Goal: Check status

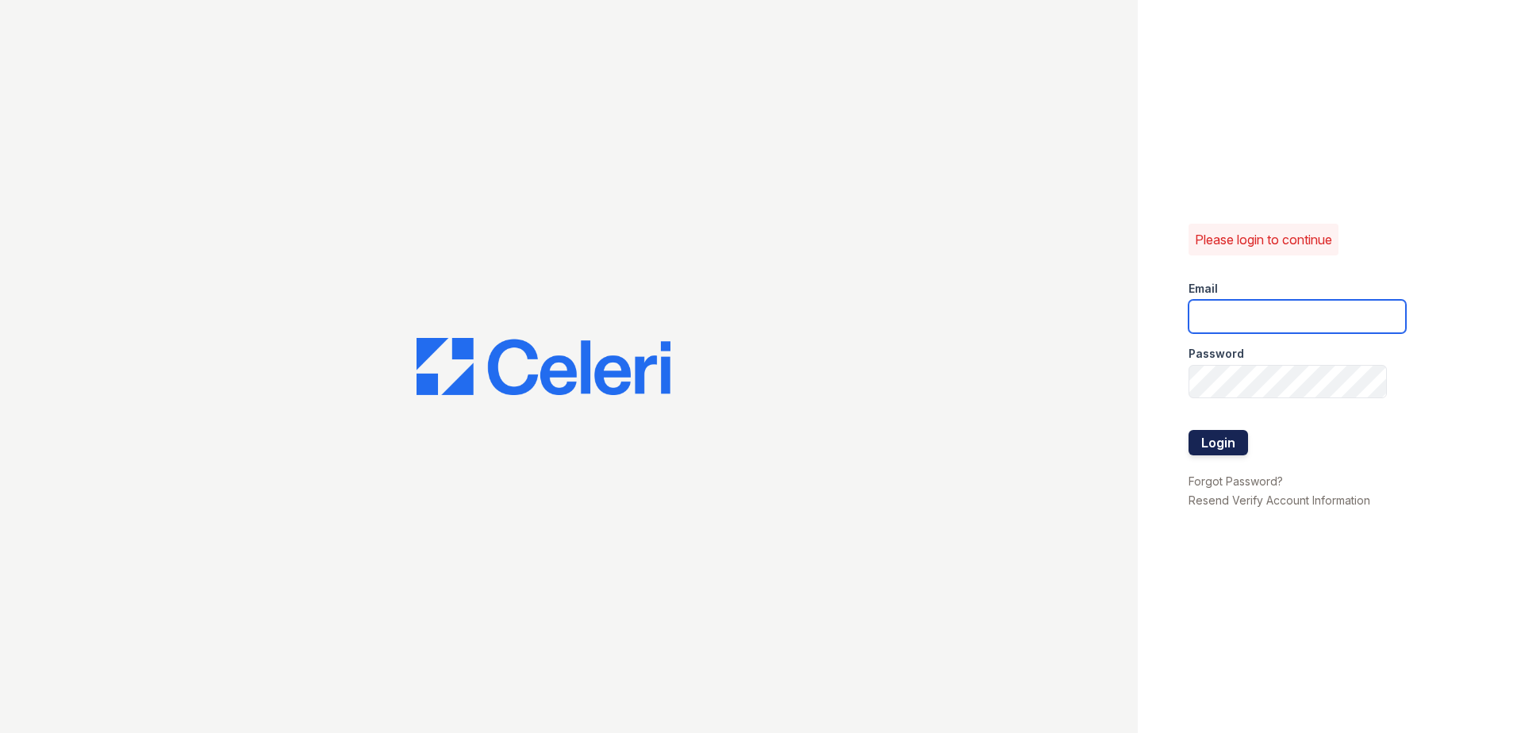
type input "[EMAIL_ADDRESS][DOMAIN_NAME]"
click at [1234, 440] on button "Login" at bounding box center [1217, 442] width 59 height 25
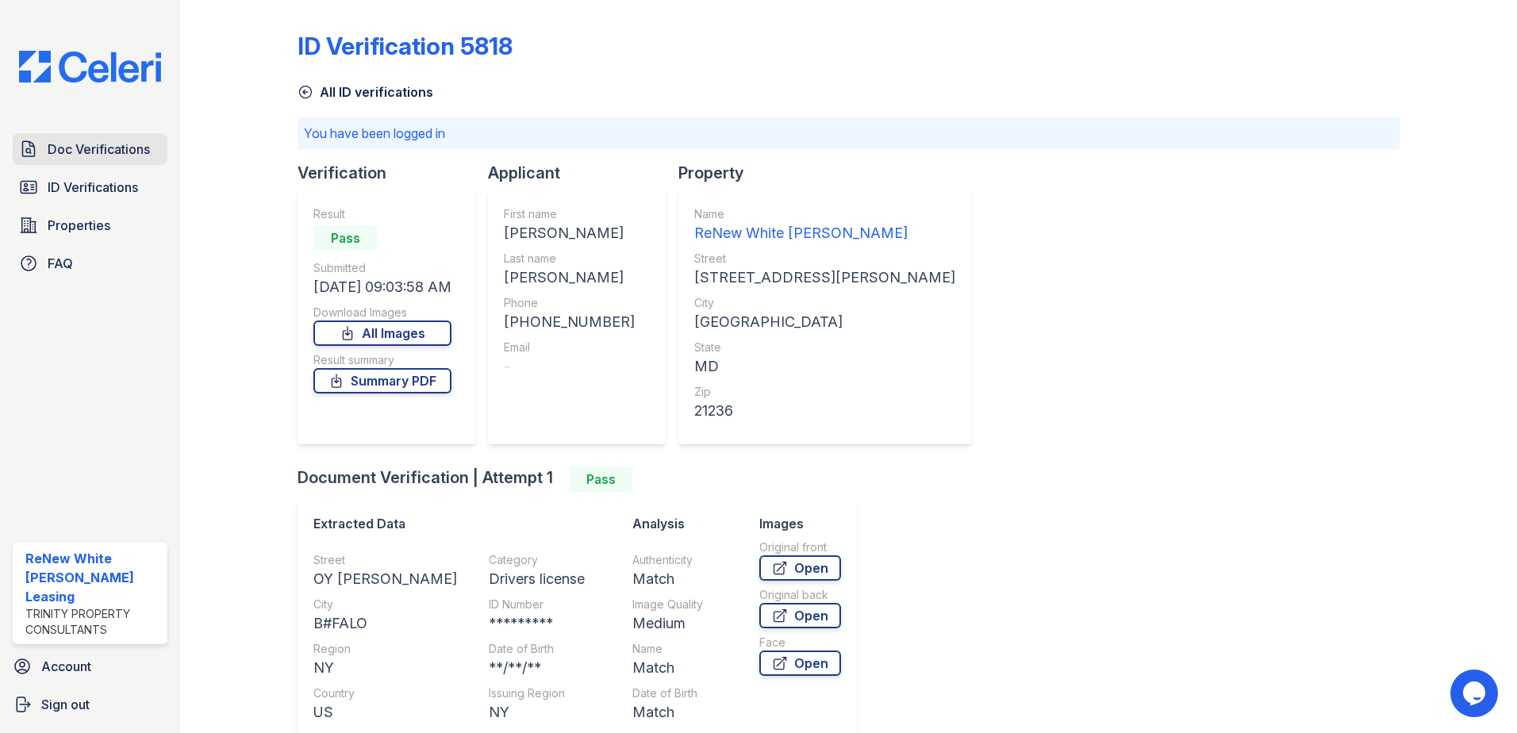
click at [90, 162] on link "Doc Verifications" at bounding box center [90, 149] width 155 height 32
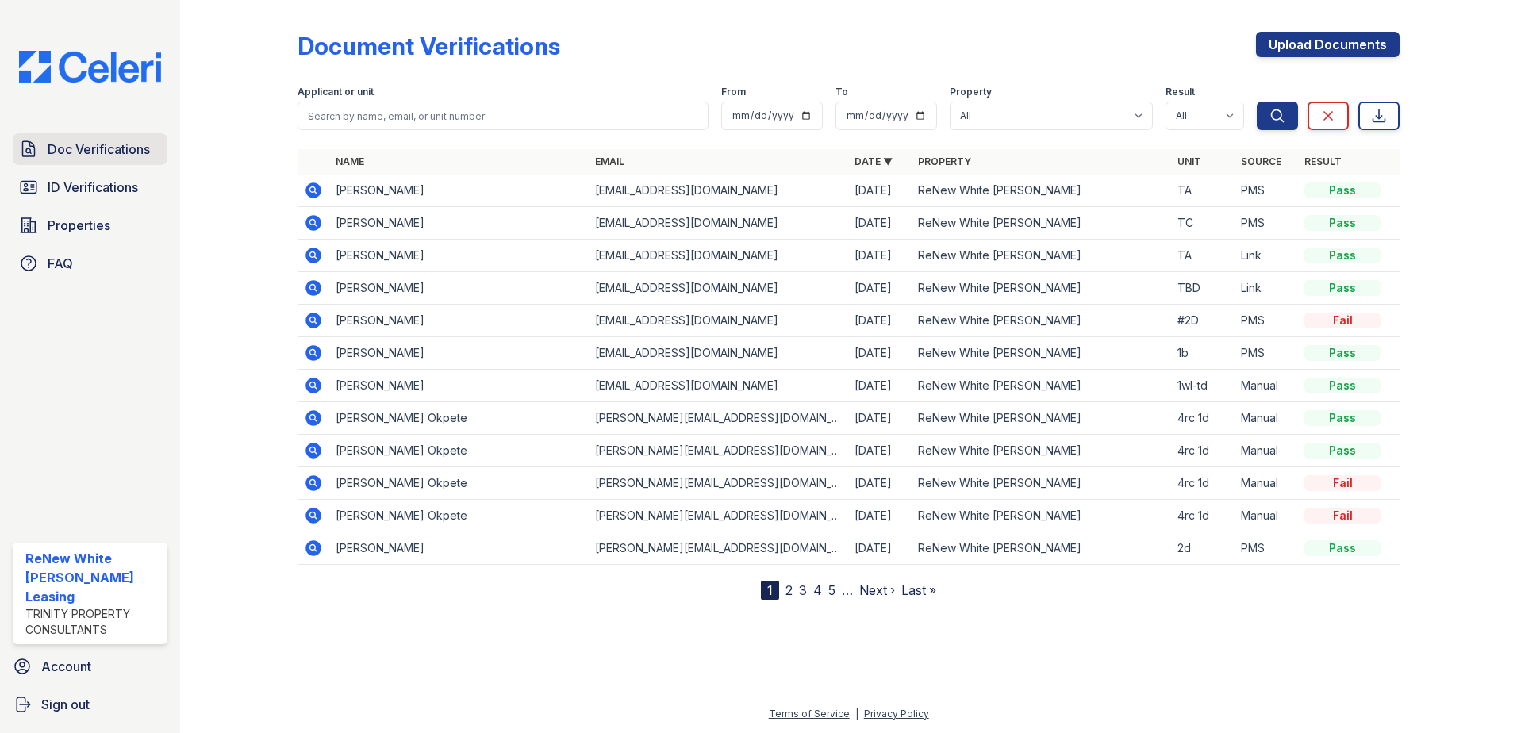
click at [72, 150] on span "Doc Verifications" at bounding box center [99, 149] width 102 height 19
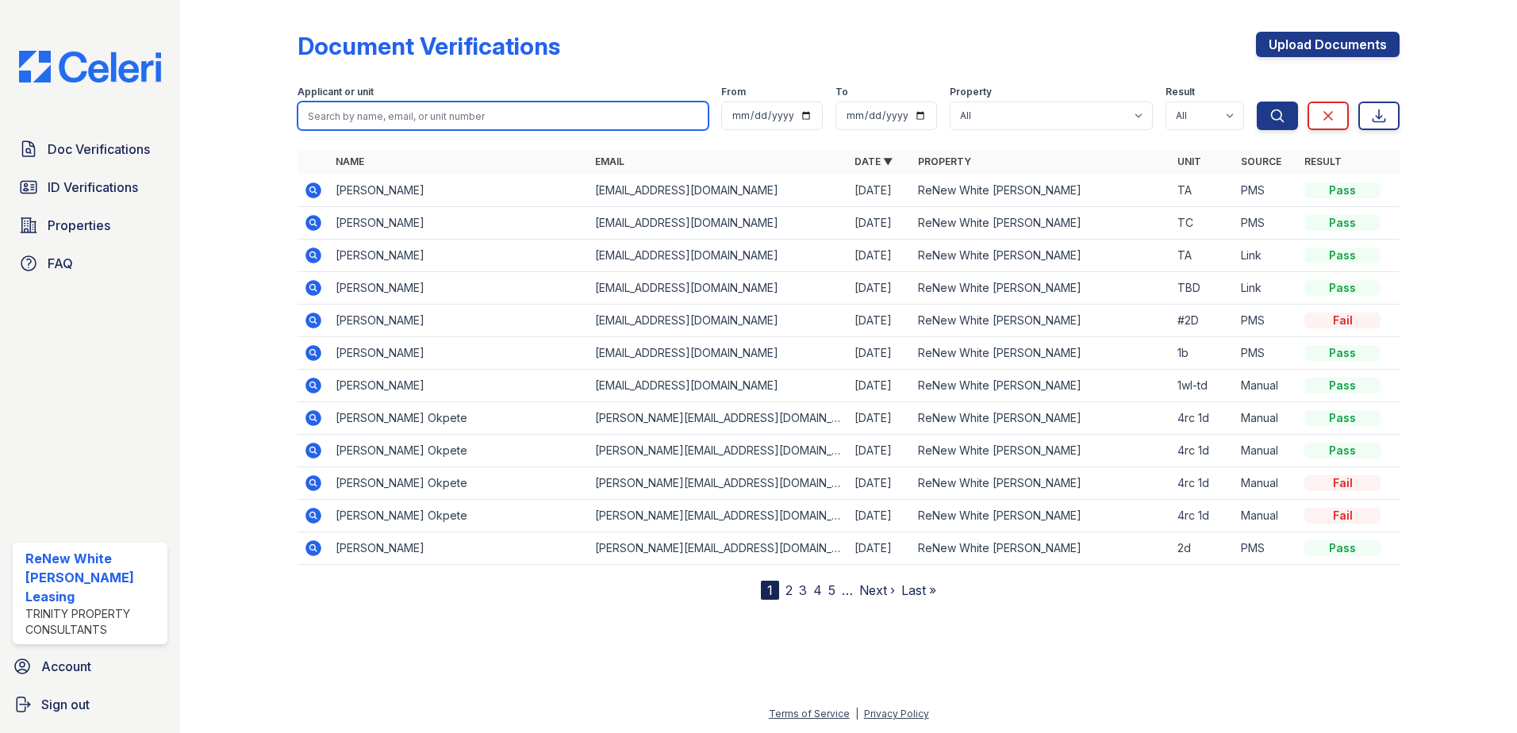
click at [449, 111] on input "search" at bounding box center [502, 116] width 411 height 29
type input "hopkins"
click at [1257, 102] on button "Search" at bounding box center [1277, 116] width 41 height 29
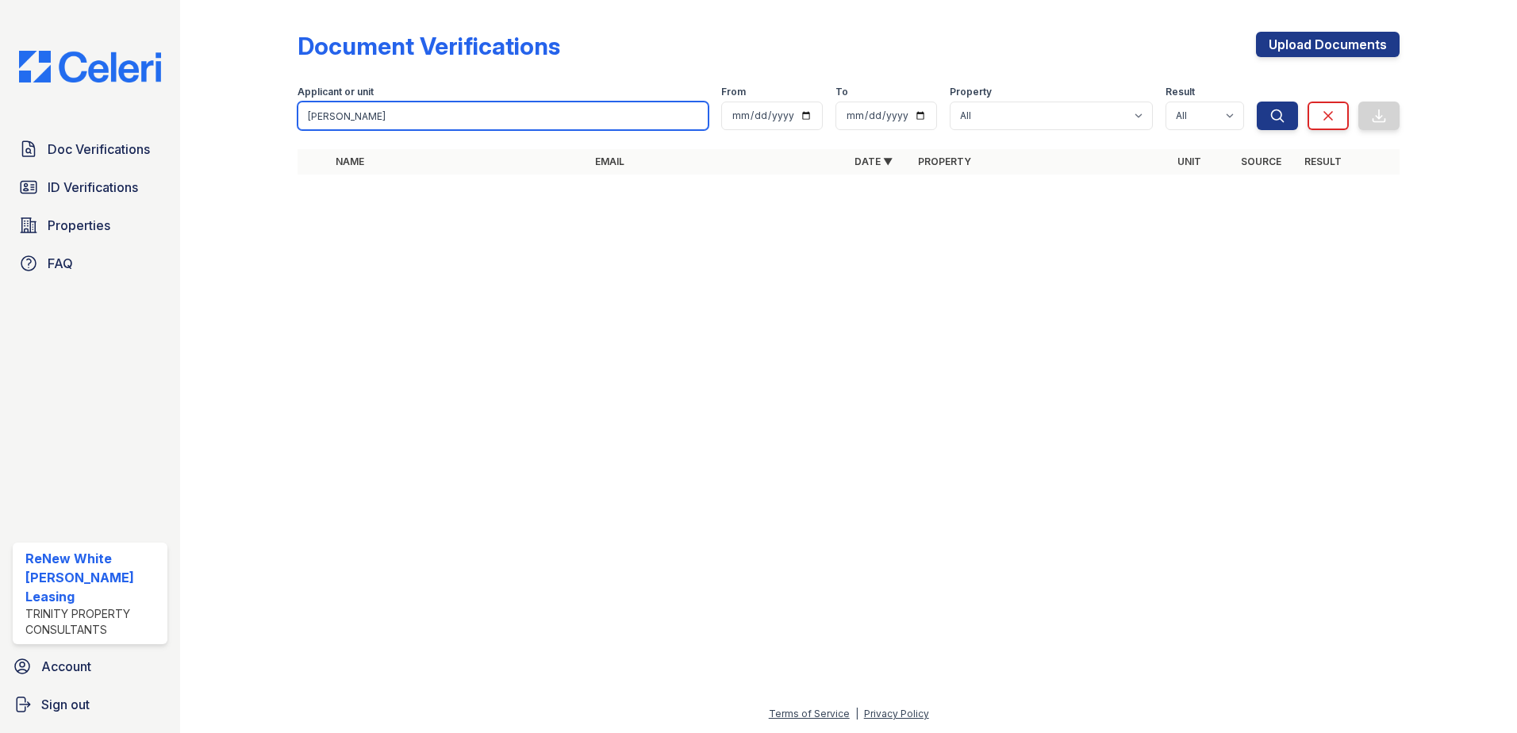
click at [692, 118] on input "hopkins" at bounding box center [502, 116] width 411 height 29
